Goal: Find specific page/section: Find specific page/section

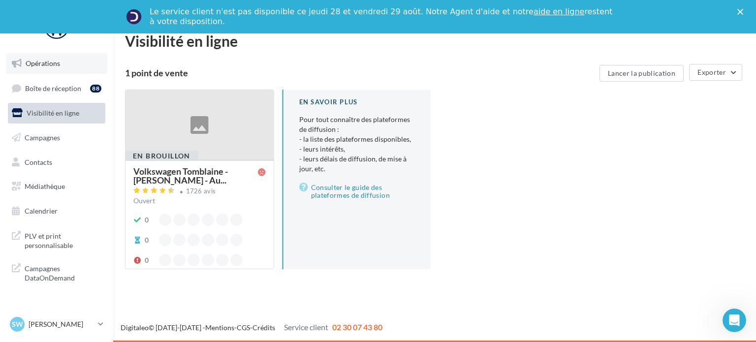
click at [61, 66] on link "Opérations" at bounding box center [56, 63] width 101 height 21
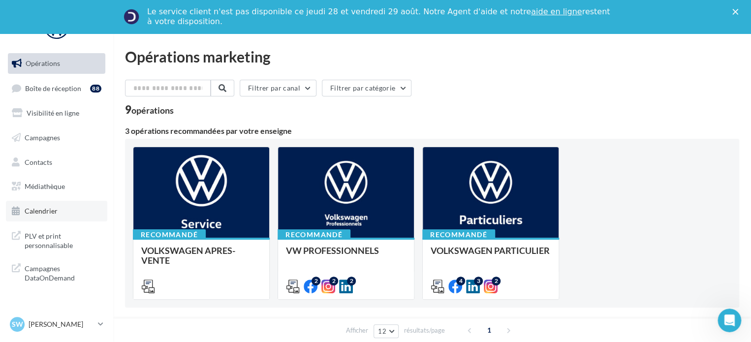
click at [47, 214] on span "Calendrier" at bounding box center [41, 211] width 33 height 8
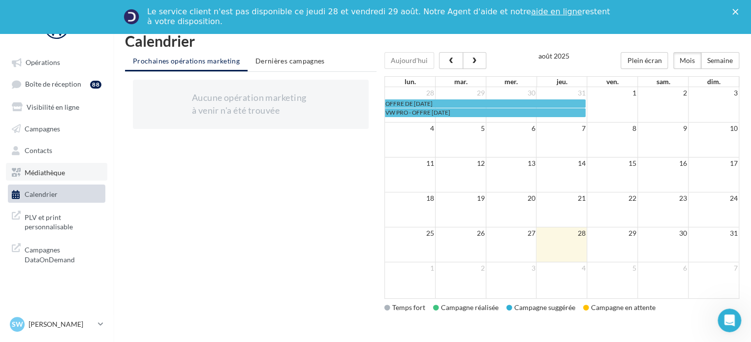
click at [64, 177] on link "Médiathèque" at bounding box center [56, 172] width 101 height 18
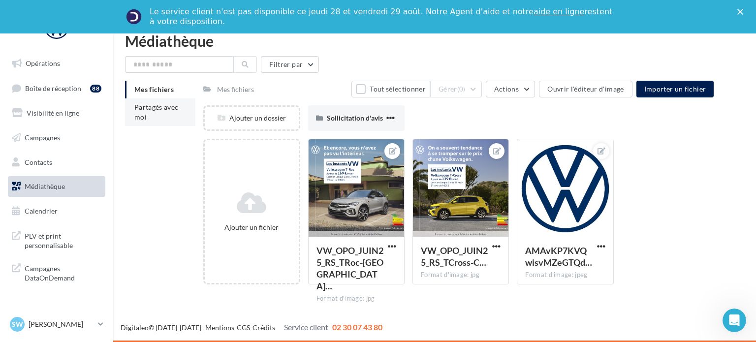
click at [161, 98] on li "Partagés avec moi" at bounding box center [160, 112] width 70 height 28
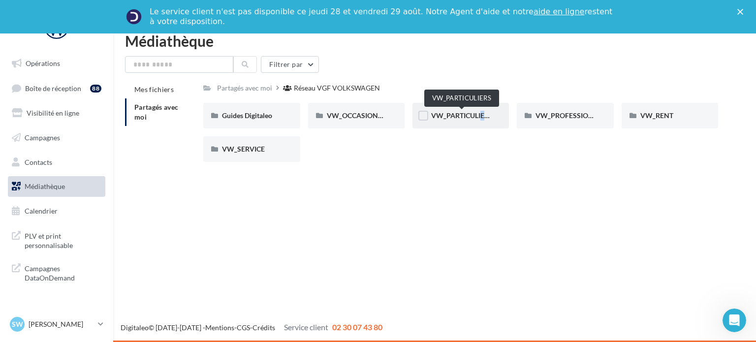
click at [476, 120] on span "VW_PARTICULIERS" at bounding box center [462, 115] width 62 height 8
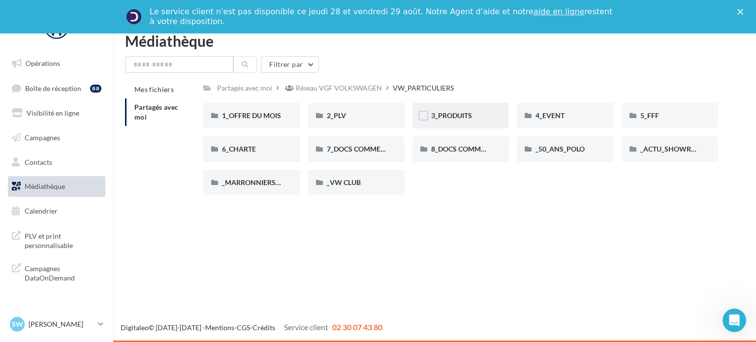
click at [476, 110] on div "3_PRODUITS" at bounding box center [460, 116] width 96 height 26
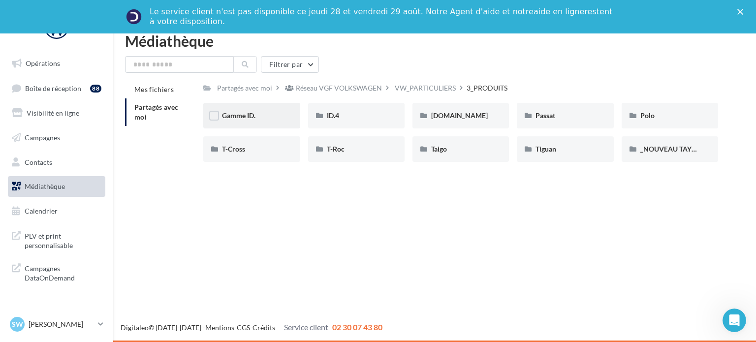
click at [259, 122] on div "Gamme ID." at bounding box center [251, 116] width 96 height 26
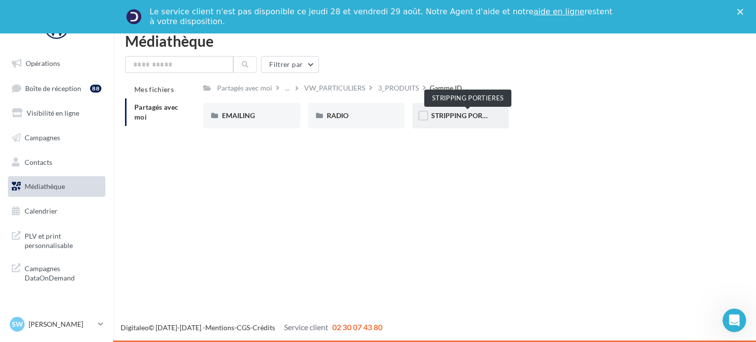
click at [482, 114] on span "STRIPPING PORTIERES" at bounding box center [467, 115] width 73 height 8
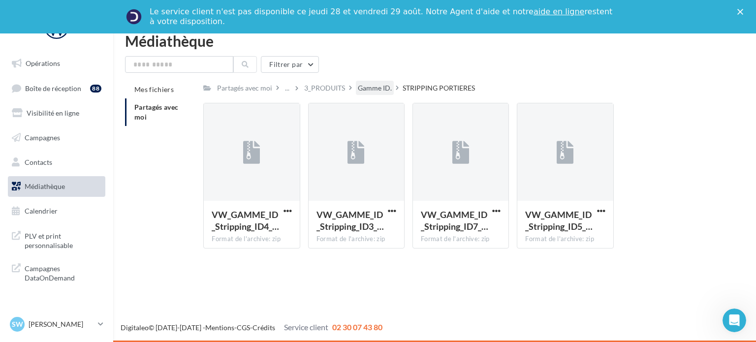
click at [373, 87] on div "Gamme ID." at bounding box center [375, 88] width 34 height 10
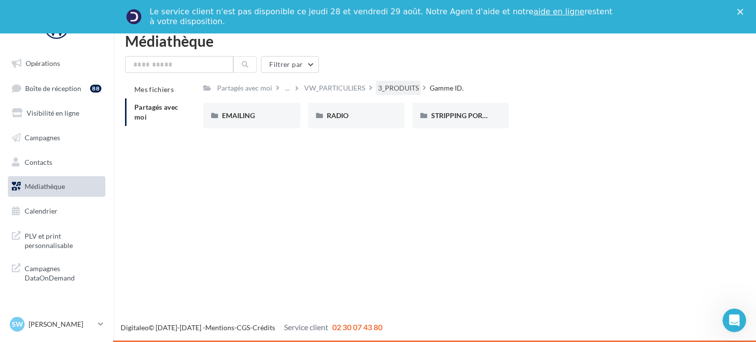
click at [392, 89] on div "3_PRODUITS" at bounding box center [398, 88] width 41 height 10
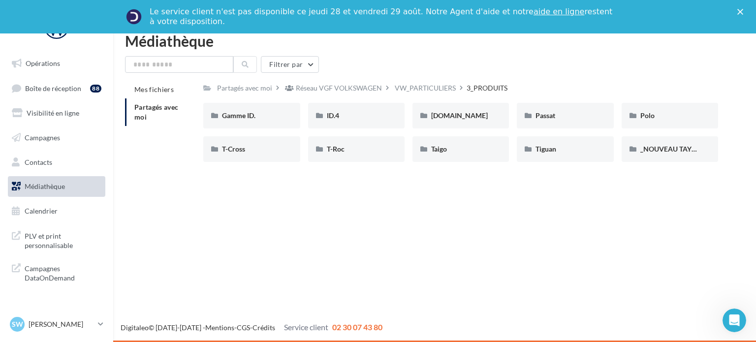
click at [352, 86] on div "Réseau VGF VOLKSWAGEN" at bounding box center [339, 88] width 86 height 10
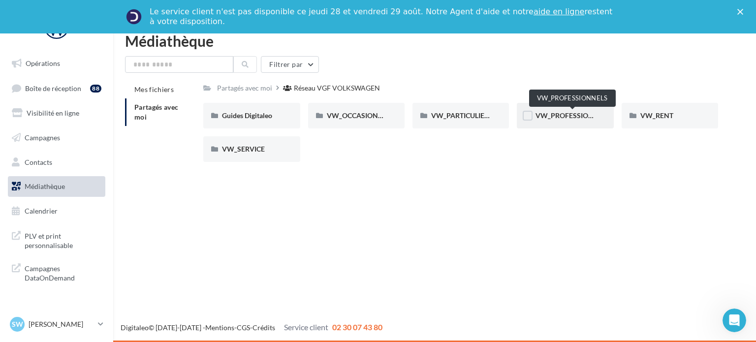
click at [555, 114] on span "VW_PROFESSIONNELS" at bounding box center [572, 115] width 75 height 8
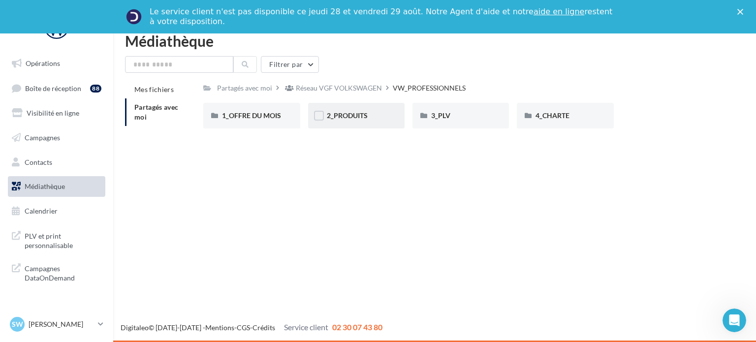
click at [346, 110] on div "2_PRODUITS" at bounding box center [356, 116] width 96 height 26
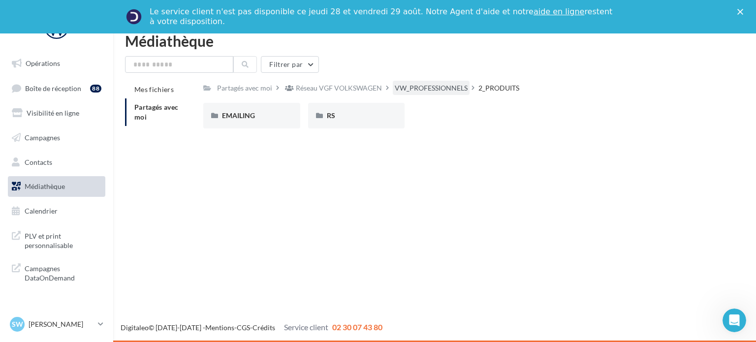
click at [424, 90] on div "VW_PROFESSIONNELS" at bounding box center [431, 88] width 73 height 10
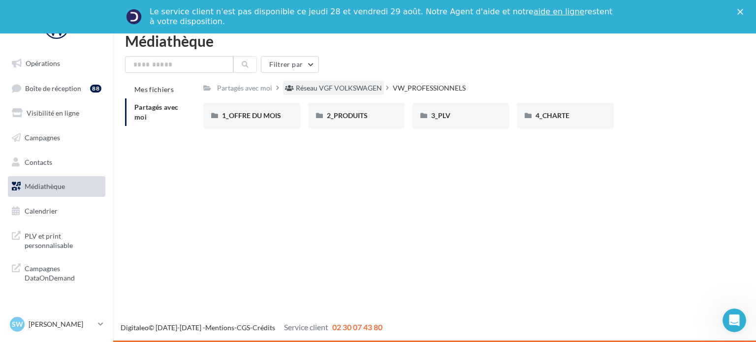
click at [370, 91] on div "Réseau VGF VOLKSWAGEN" at bounding box center [339, 88] width 86 height 10
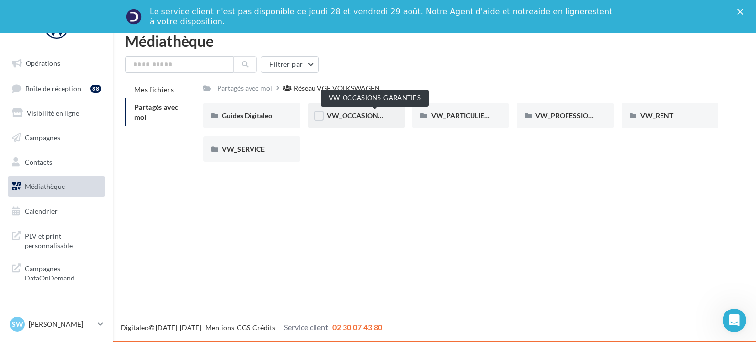
click at [356, 117] on span "VW_OCCASIONS_GARANTIES" at bounding box center [375, 115] width 96 height 8
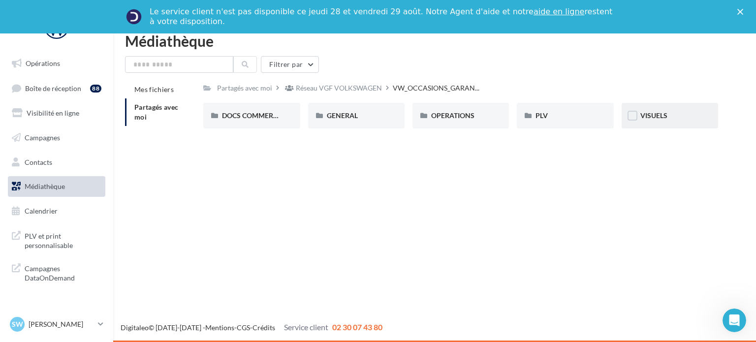
click at [638, 105] on div "VISUELS" at bounding box center [669, 116] width 96 height 26
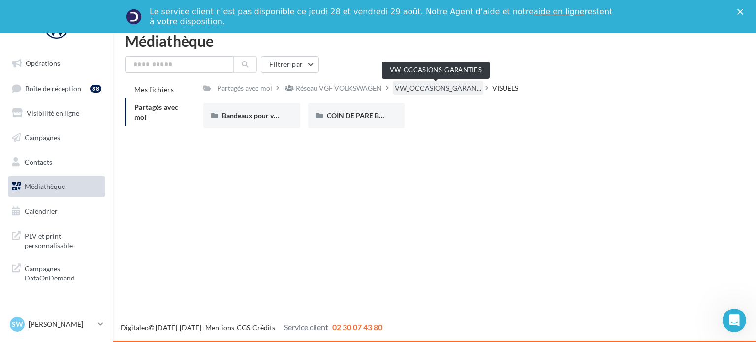
click at [445, 92] on span "VW_OCCASIONS_GARAN..." at bounding box center [438, 88] width 87 height 10
